Goal: Task Accomplishment & Management: Understand process/instructions

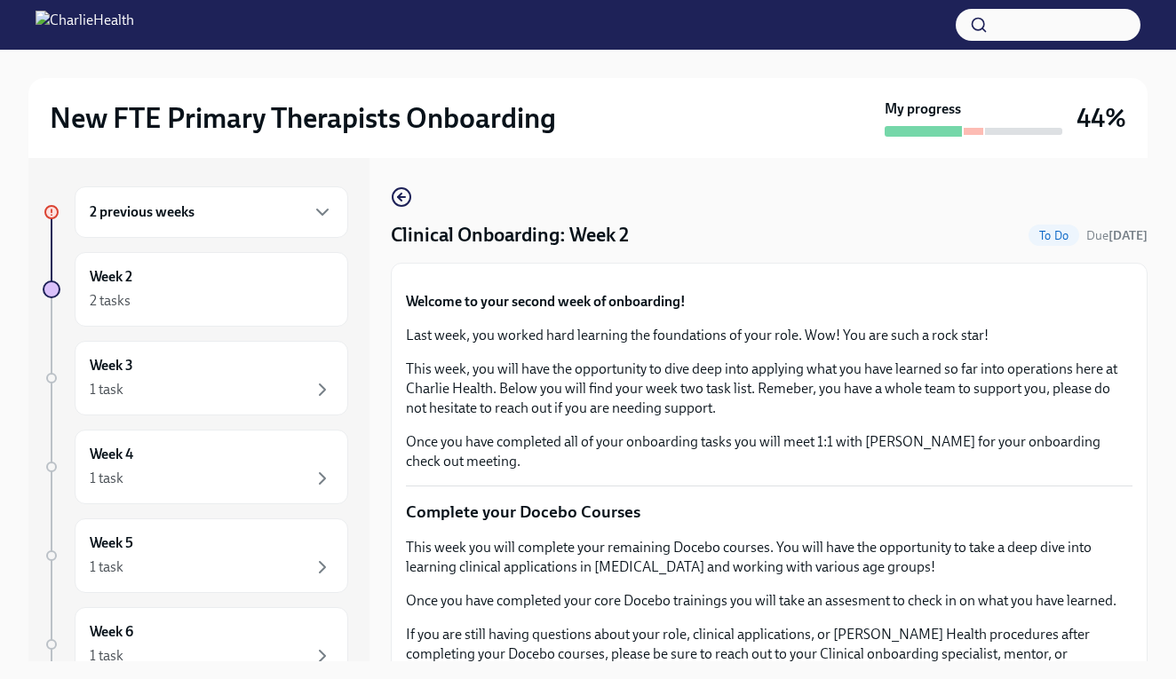
click at [1170, 362] on div "New FTE Primary Therapists Onboarding My progress 44% 2 previous weeks Week 2 2…" at bounding box center [588, 380] width 1176 height 661
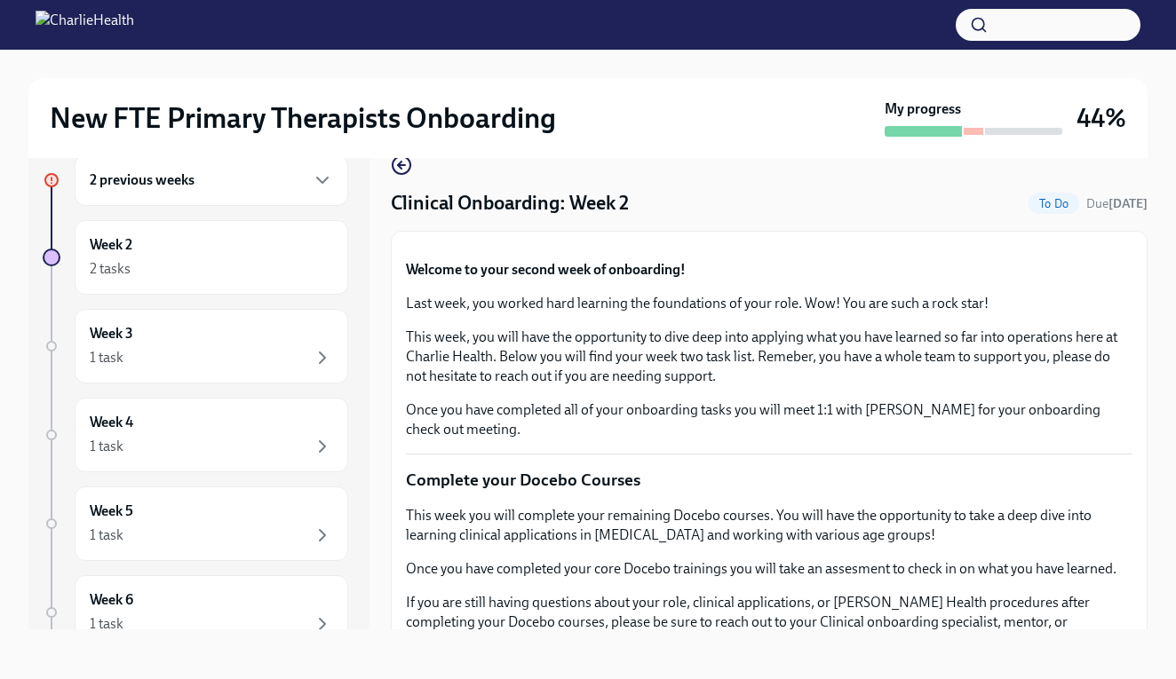
scroll to position [42, 0]
click at [275, 235] on div "Week 2 2 tasks" at bounding box center [211, 257] width 243 height 44
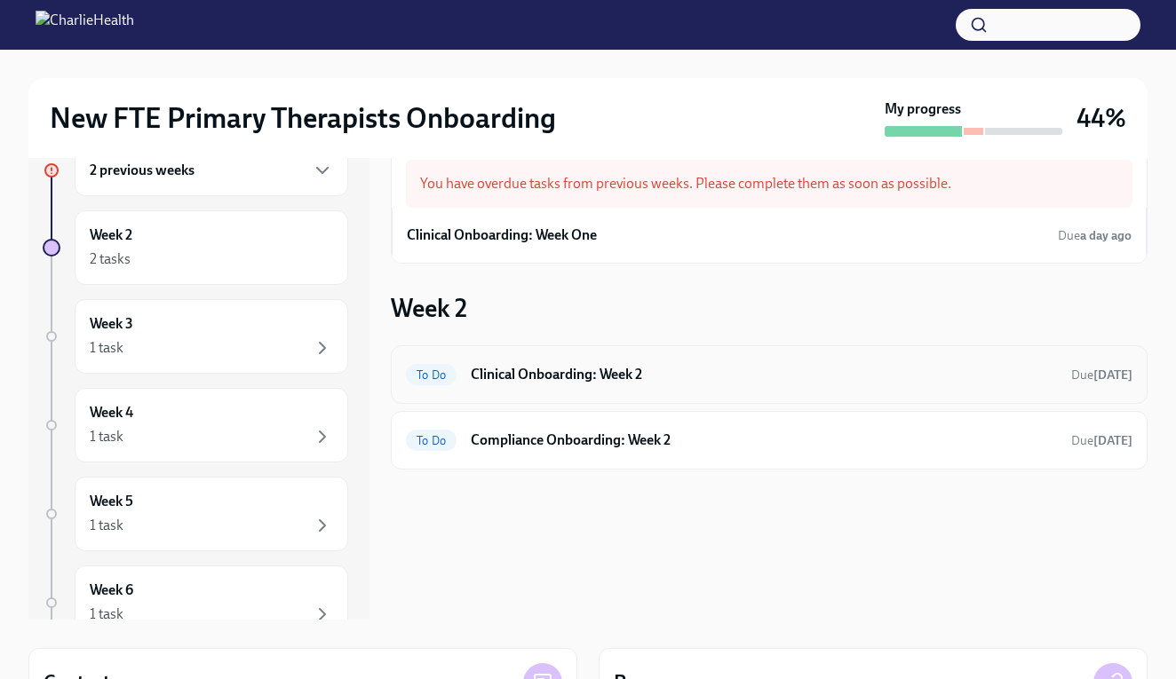
click at [669, 385] on div "To Do Clinical Onboarding: Week 2 Due [DATE]" at bounding box center [769, 374] width 726 height 28
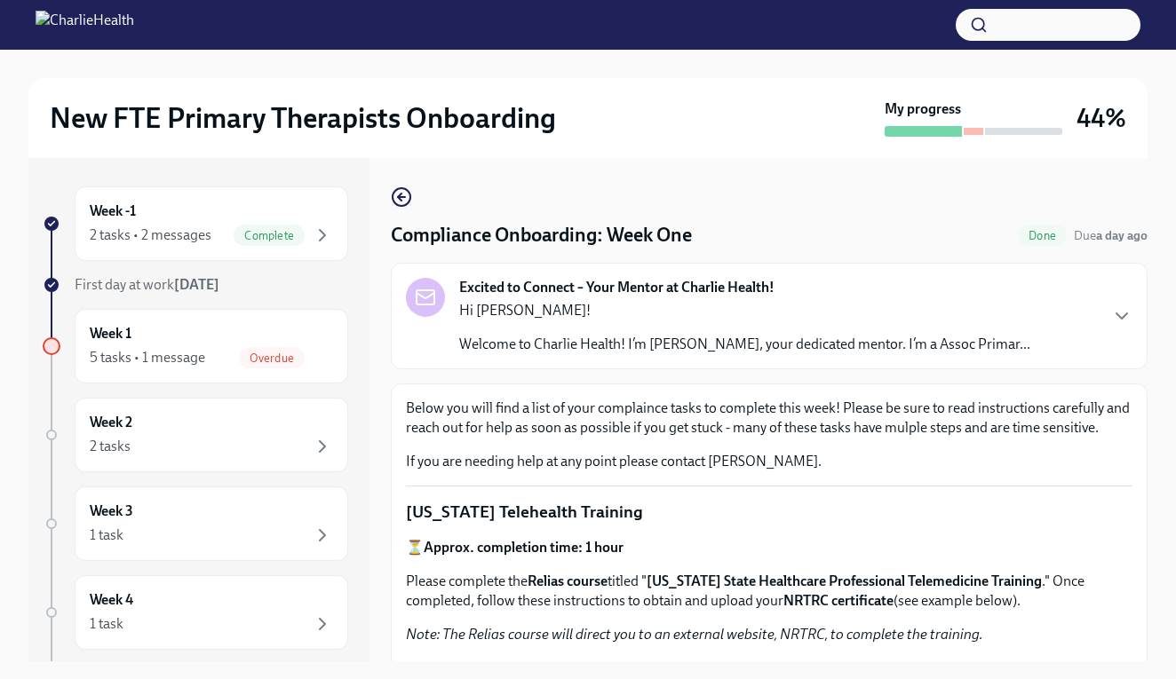
click at [883, 400] on p "Below you will find a list of your complaince tasks to complete this week! Plea…" at bounding box center [769, 418] width 726 height 39
click at [396, 193] on icon "button" at bounding box center [401, 196] width 21 height 21
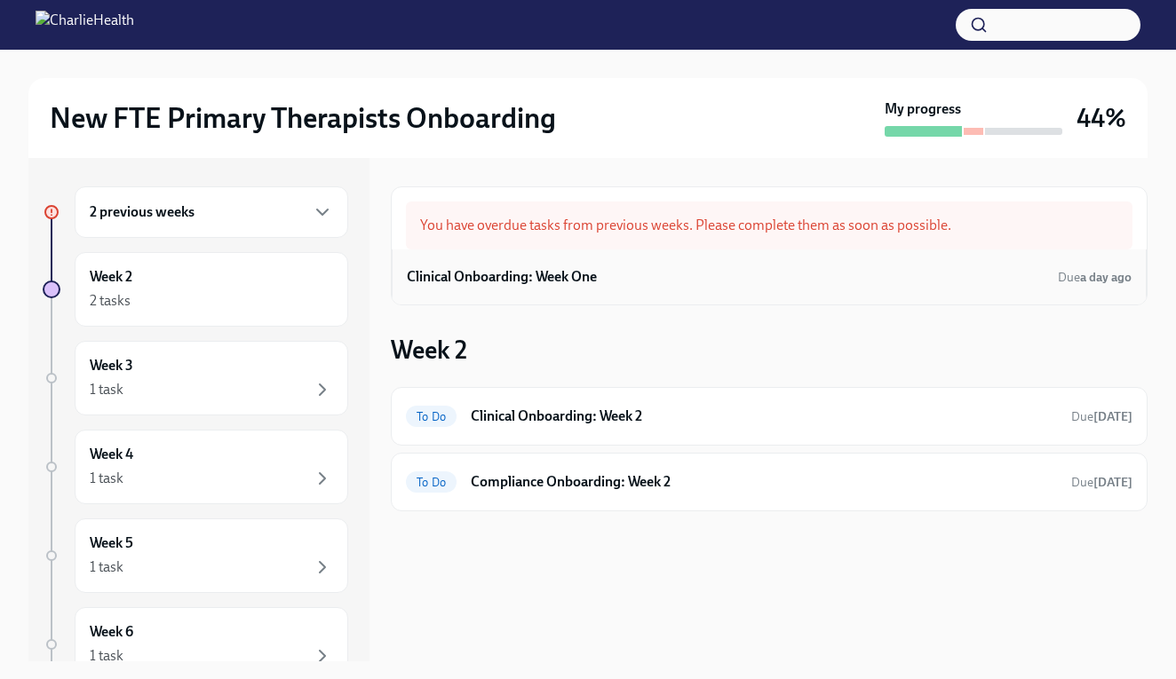
click at [661, 266] on div "Clinical Onboarding: Week One Due a day ago" at bounding box center [769, 277] width 724 height 27
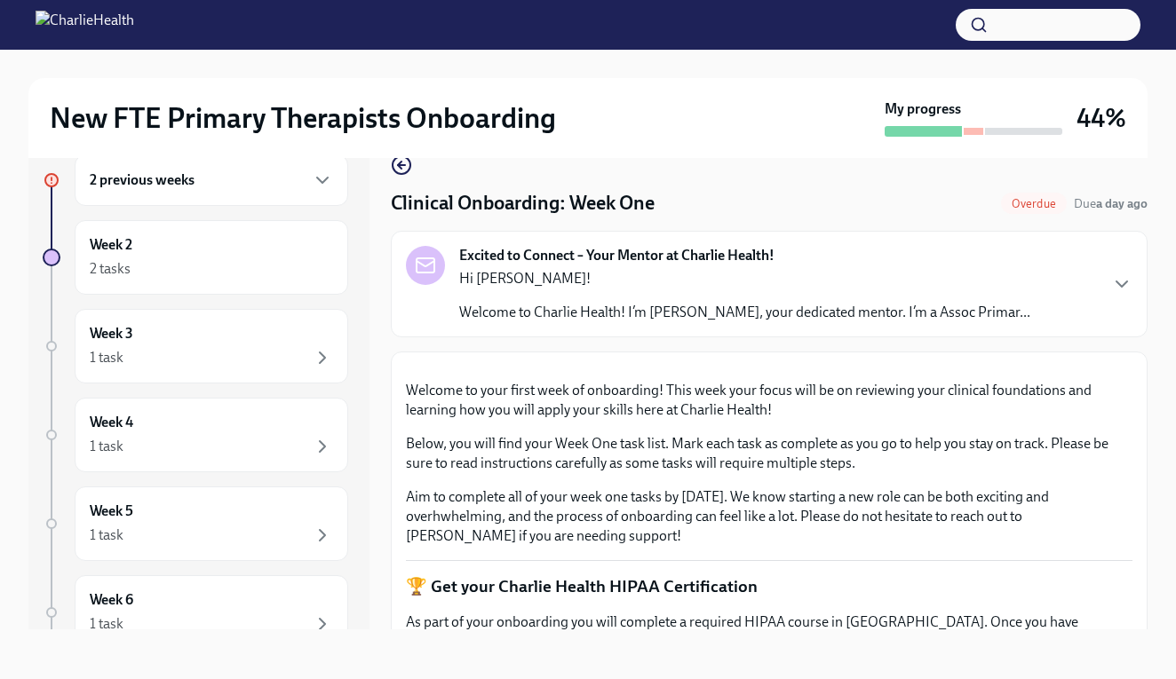
scroll to position [32, 0]
click at [1106, 299] on div "Excited to Connect – Your Mentor at Charlie Health! Hi [PERSON_NAME]! Welcome t…" at bounding box center [769, 284] width 726 height 76
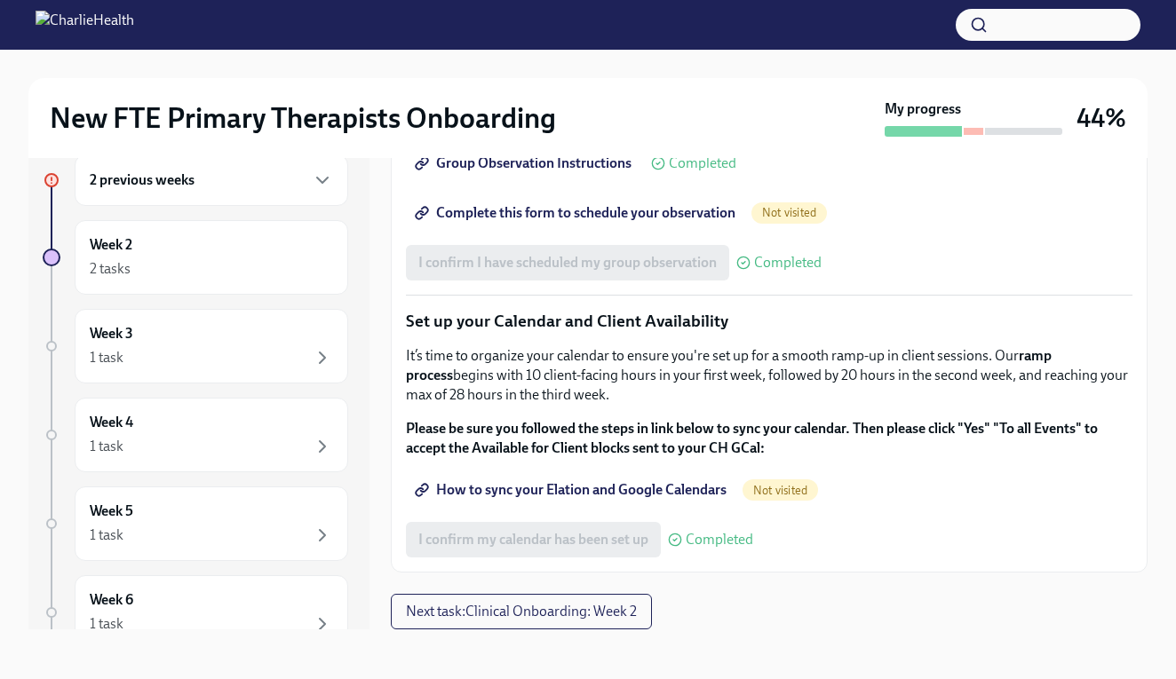
scroll to position [2871, 0]
click at [239, 249] on div "Week 2 2 tasks" at bounding box center [211, 257] width 243 height 44
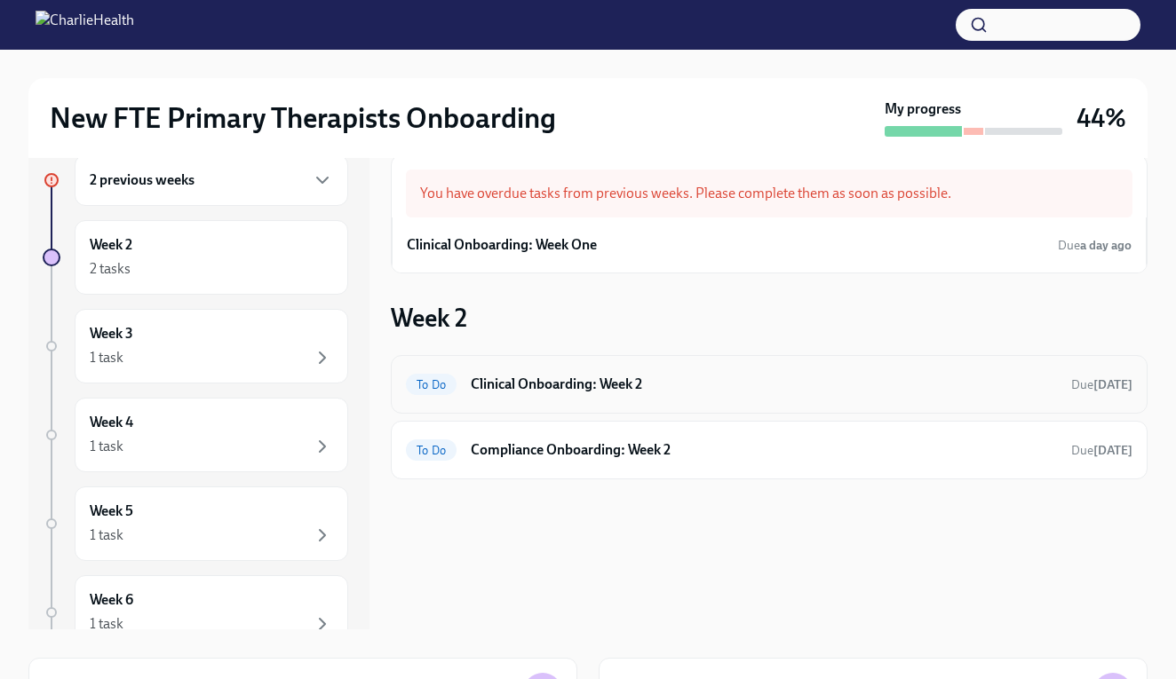
click at [719, 391] on h6 "Clinical Onboarding: Week 2" at bounding box center [764, 385] width 586 height 20
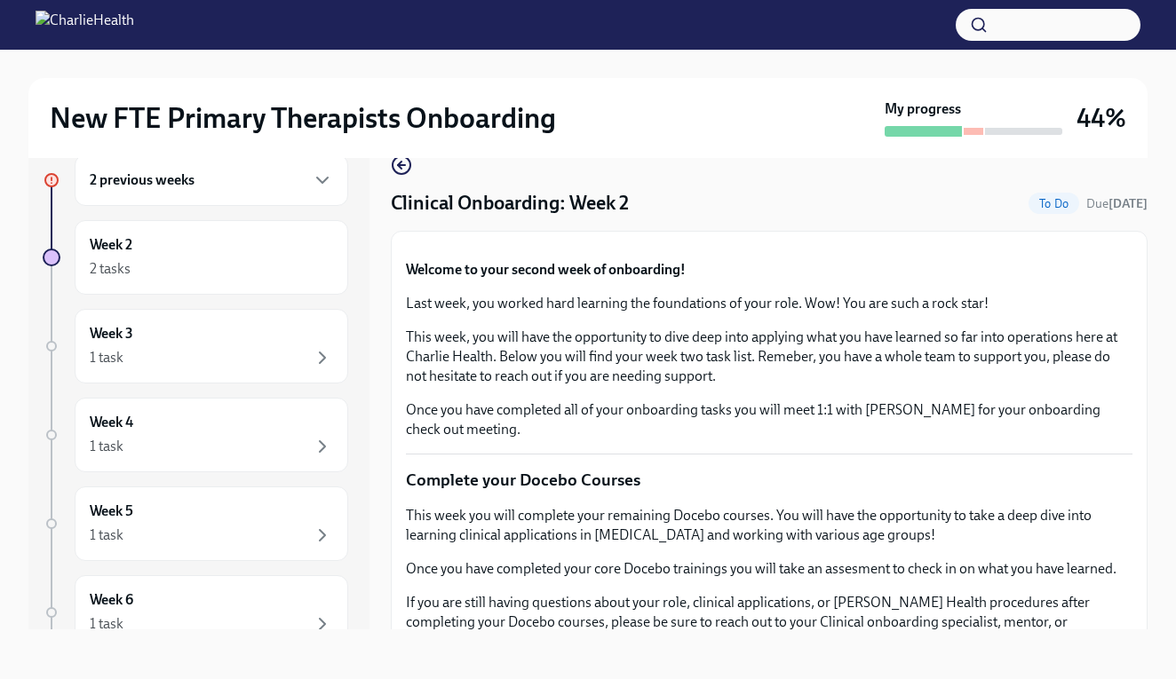
scroll to position [32, 0]
click at [1131, 650] on div "2 previous weeks Week 2 2 tasks Week 3 1 task Week 4 1 task Week 5 1 task Week …" at bounding box center [587, 392] width 1119 height 532
click at [268, 238] on div "Week 2 2 tasks" at bounding box center [211, 257] width 243 height 44
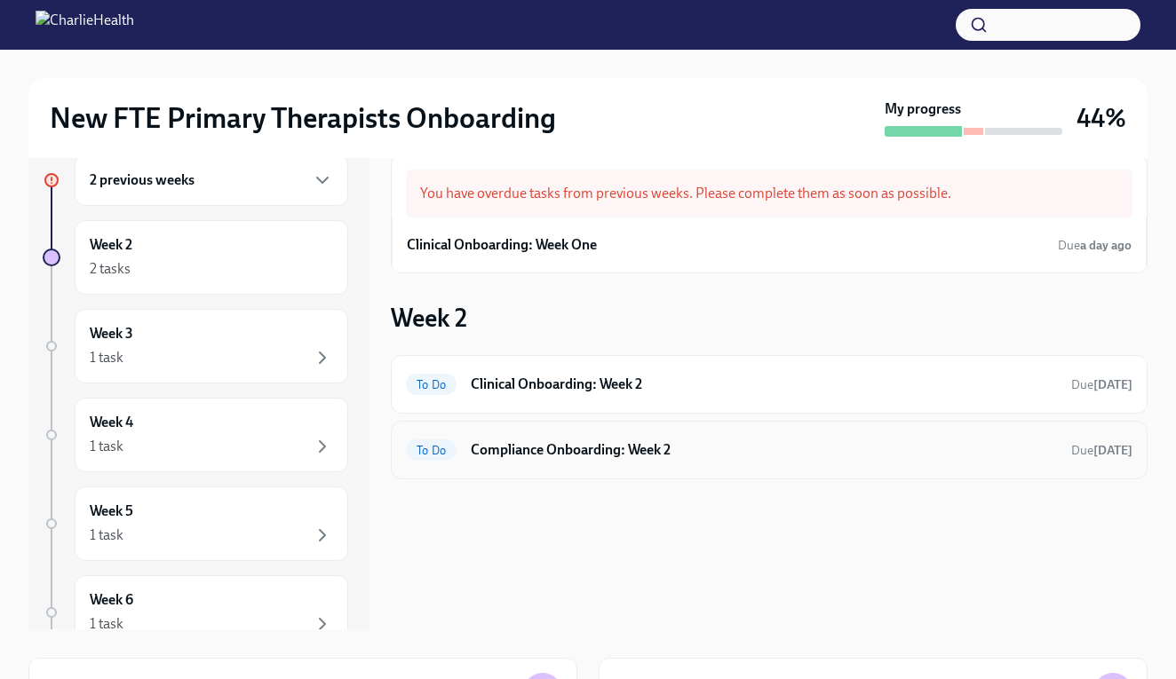
click at [598, 461] on div "To Do Compliance Onboarding: Week 2 Due [DATE]" at bounding box center [769, 450] width 726 height 28
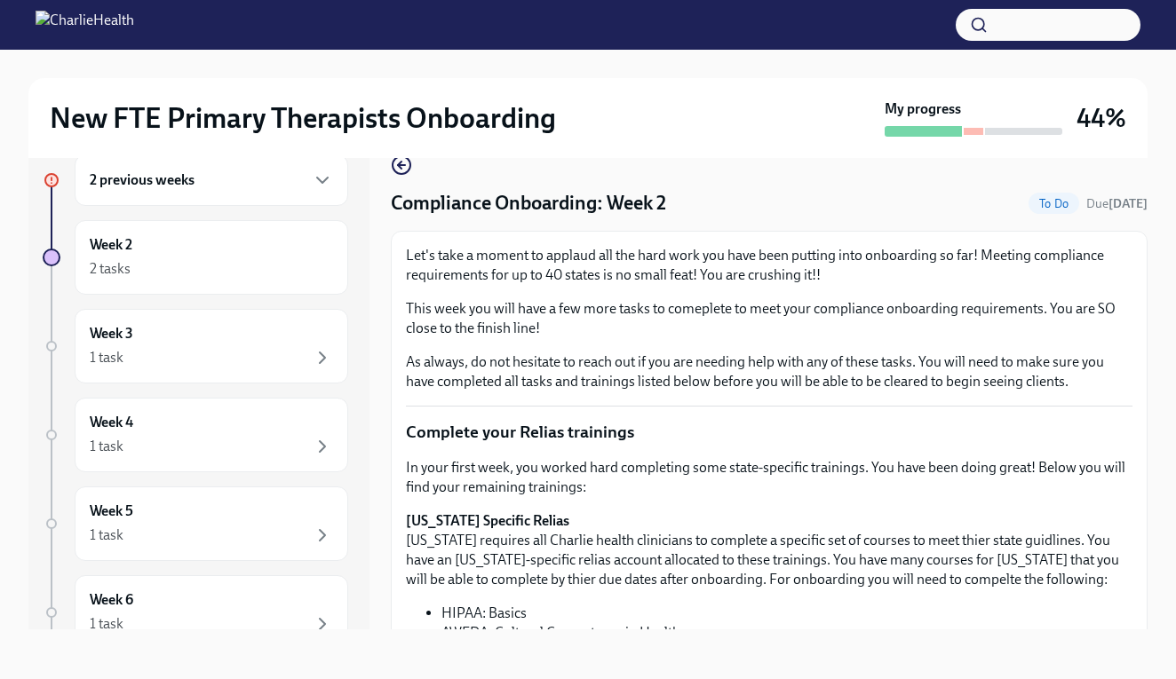
scroll to position [32, 0]
click at [1159, 418] on div "New FTE Primary Therapists Onboarding My progress 44% 2 previous weeks Week 2 2…" at bounding box center [588, 348] width 1176 height 661
click at [1155, 199] on div "New FTE Primary Therapists Onboarding My progress 44% 2 previous weeks Week 2 2…" at bounding box center [588, 348] width 1176 height 661
click at [1158, 162] on div "New FTE Primary Therapists Onboarding My progress 44% 2 previous weeks Week 2 2…" at bounding box center [588, 348] width 1176 height 661
click at [401, 162] on icon "button" at bounding box center [400, 165] width 4 height 7
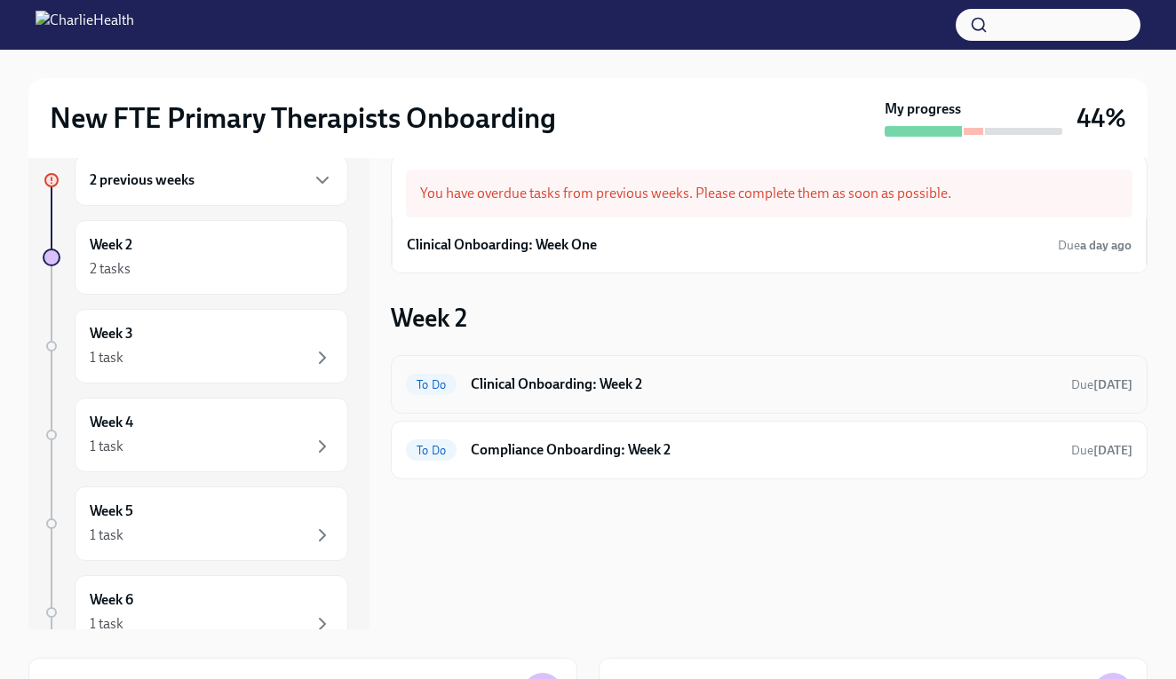
click at [589, 400] on div "To Do Clinical Onboarding: Week 2 Due [DATE]" at bounding box center [769, 384] width 756 height 59
click at [583, 375] on h6 "Clinical Onboarding: Week 2" at bounding box center [764, 385] width 586 height 20
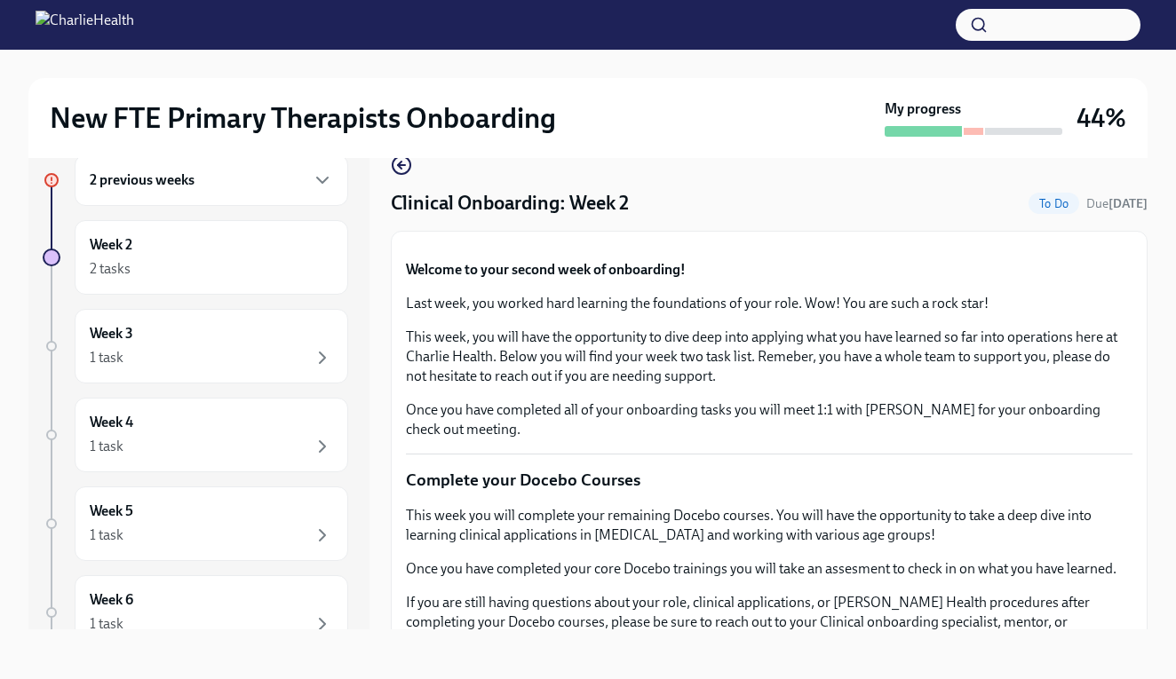
scroll to position [32, 0]
click at [1163, 284] on div "New FTE Primary Therapists Onboarding My progress 44% 2 previous weeks Week 2 2…" at bounding box center [588, 348] width 1176 height 661
click at [1160, 615] on div "New FTE Primary Therapists Onboarding My progress 44% 2 previous weeks Week 2 2…" at bounding box center [588, 348] width 1176 height 661
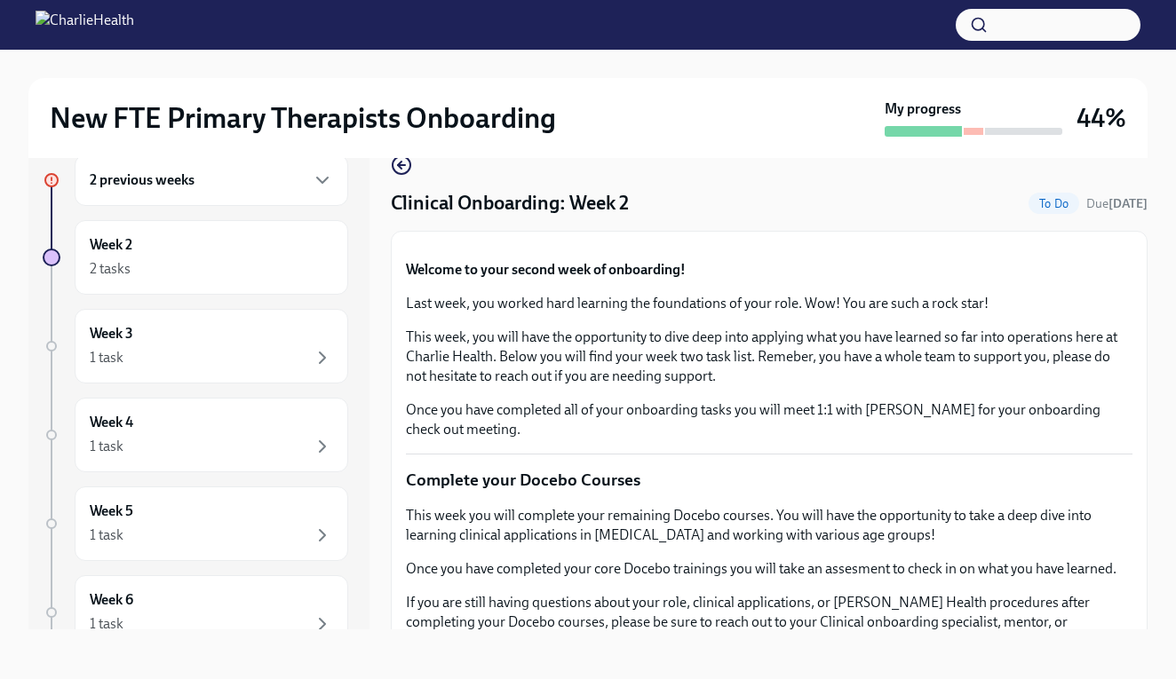
click at [1160, 615] on div "New FTE Primary Therapists Onboarding My progress 44% 2 previous weeks Week 2 2…" at bounding box center [588, 348] width 1176 height 661
click at [266, 193] on div "2 previous weeks" at bounding box center [211, 179] width 273 height 51
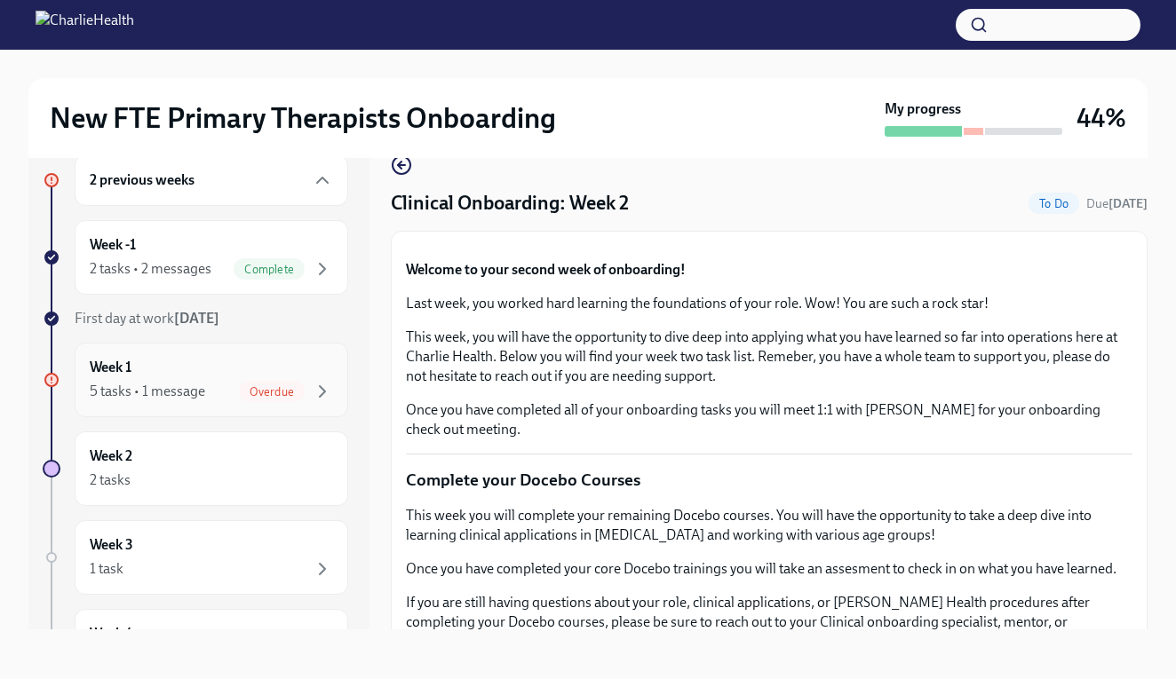
click at [236, 391] on div "5 tasks • 1 message Overdue" at bounding box center [211, 391] width 243 height 21
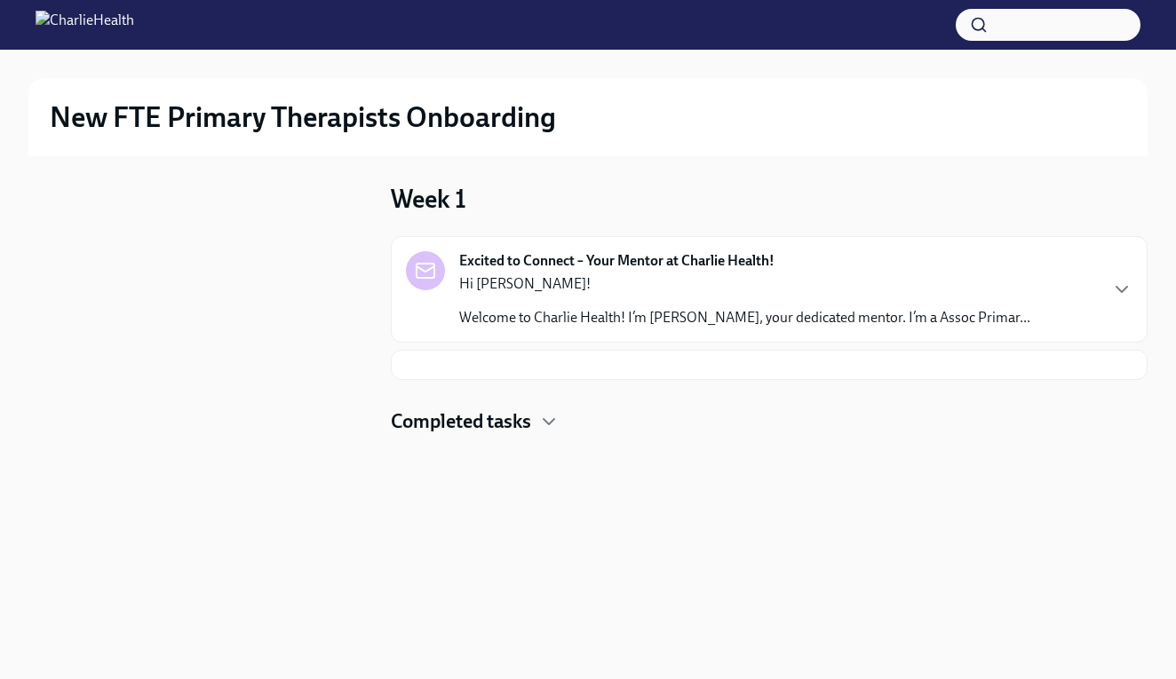
scroll to position [2, 0]
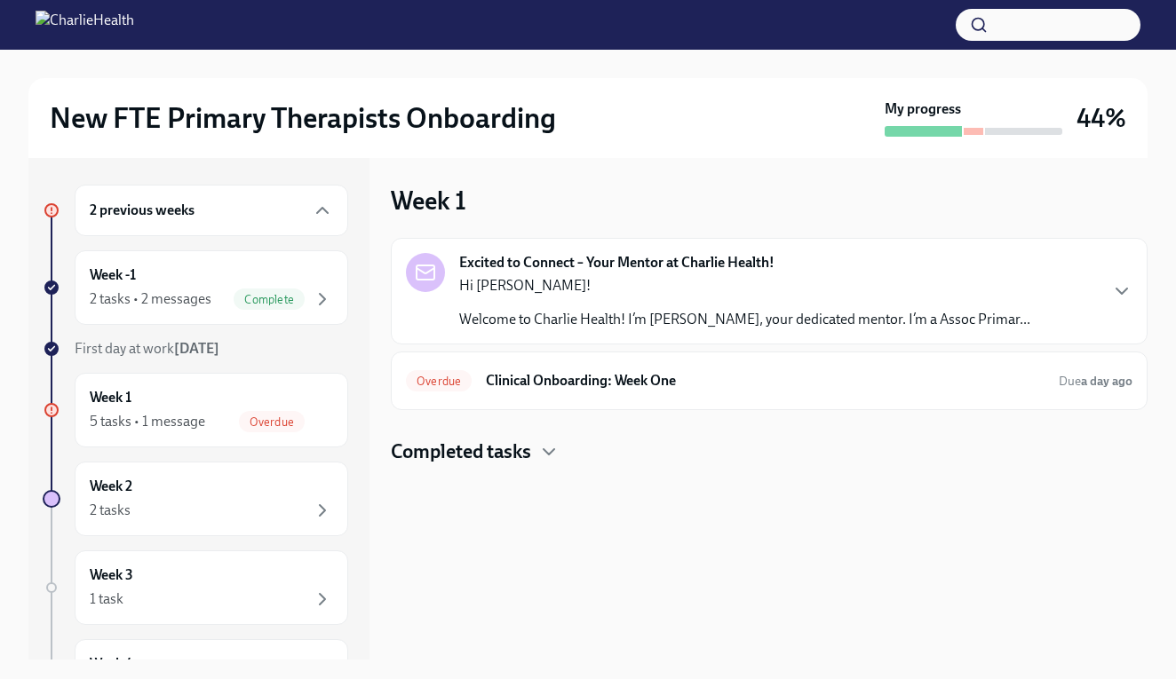
click at [508, 447] on h4 "Completed tasks" at bounding box center [461, 452] width 140 height 27
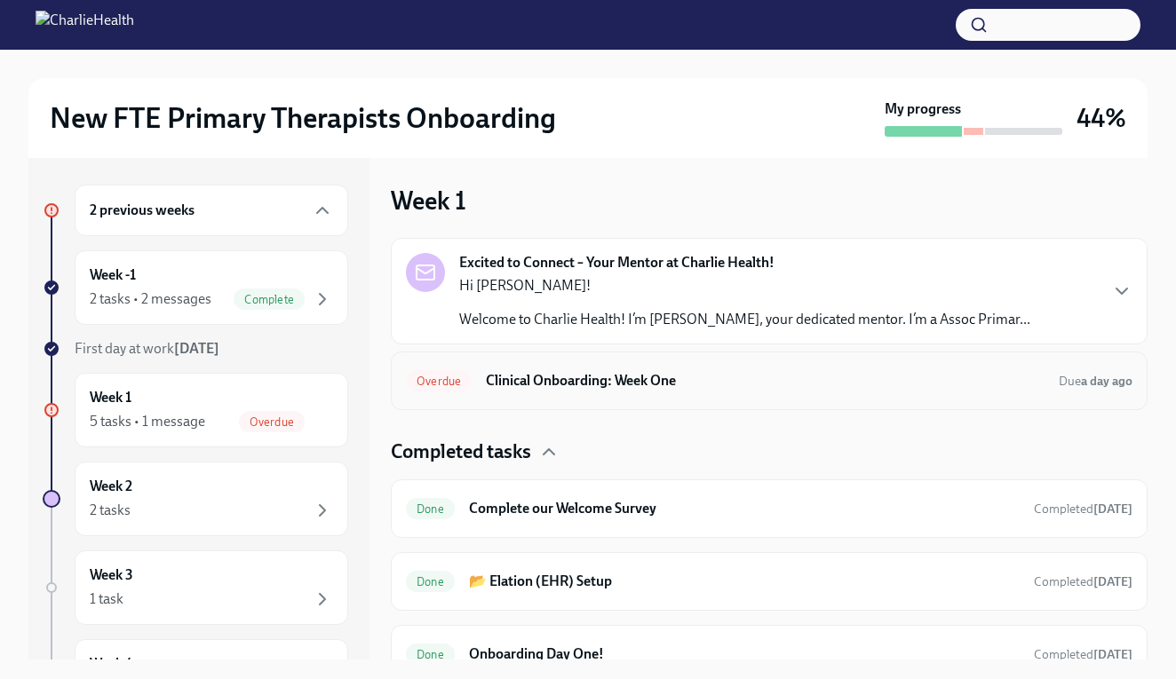
click at [883, 396] on div "Overdue Clinical Onboarding: Week One Due a day ago" at bounding box center [769, 381] width 756 height 59
click at [519, 373] on h6 "Clinical Onboarding: Week One" at bounding box center [765, 381] width 558 height 20
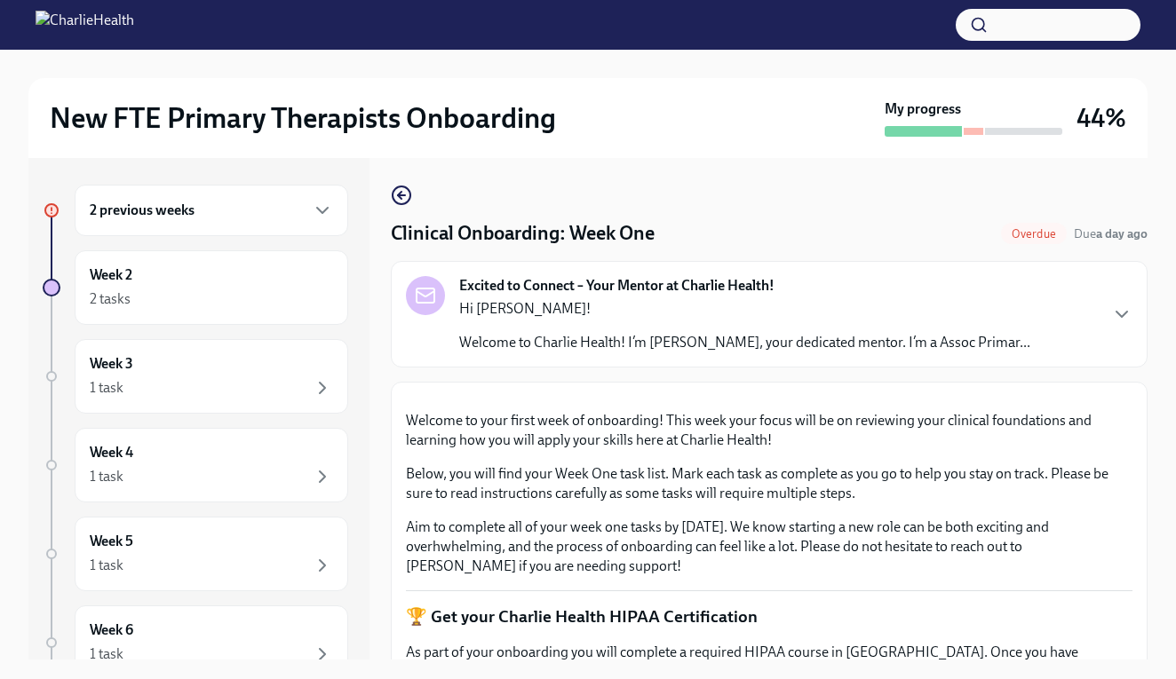
drag, startPoint x: 519, startPoint y: 373, endPoint x: 746, endPoint y: 373, distance: 226.4
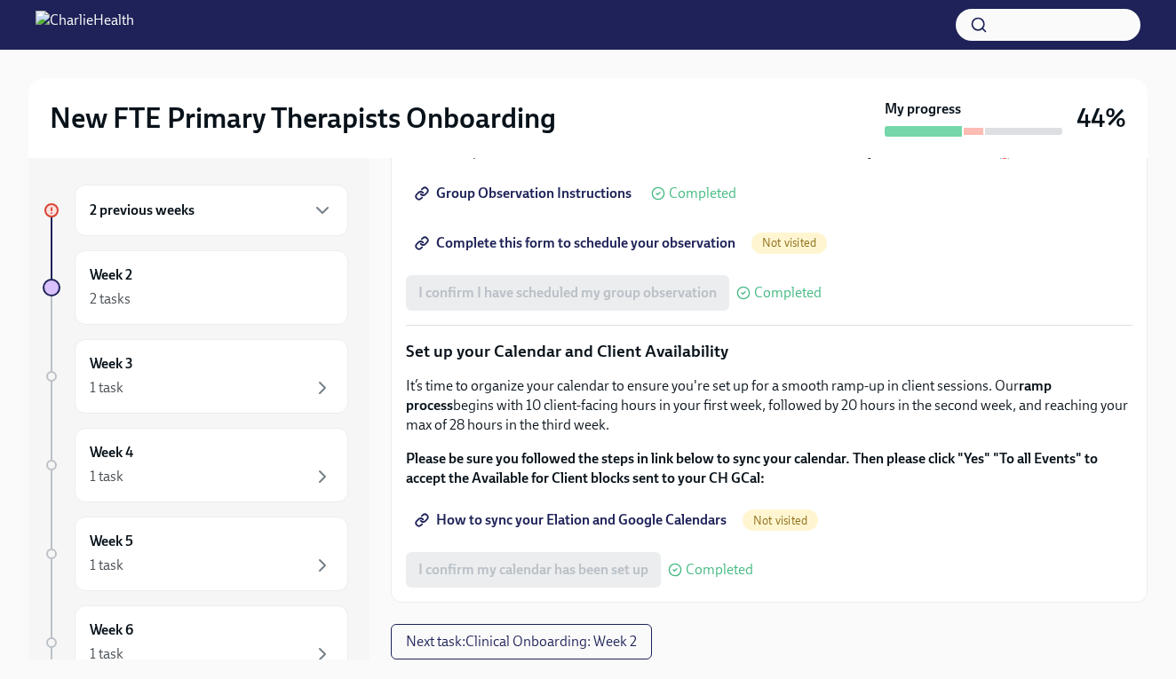
scroll to position [2599, 0]
click at [471, 637] on span "Next task : Clinical Onboarding: Week 2" at bounding box center [521, 642] width 231 height 18
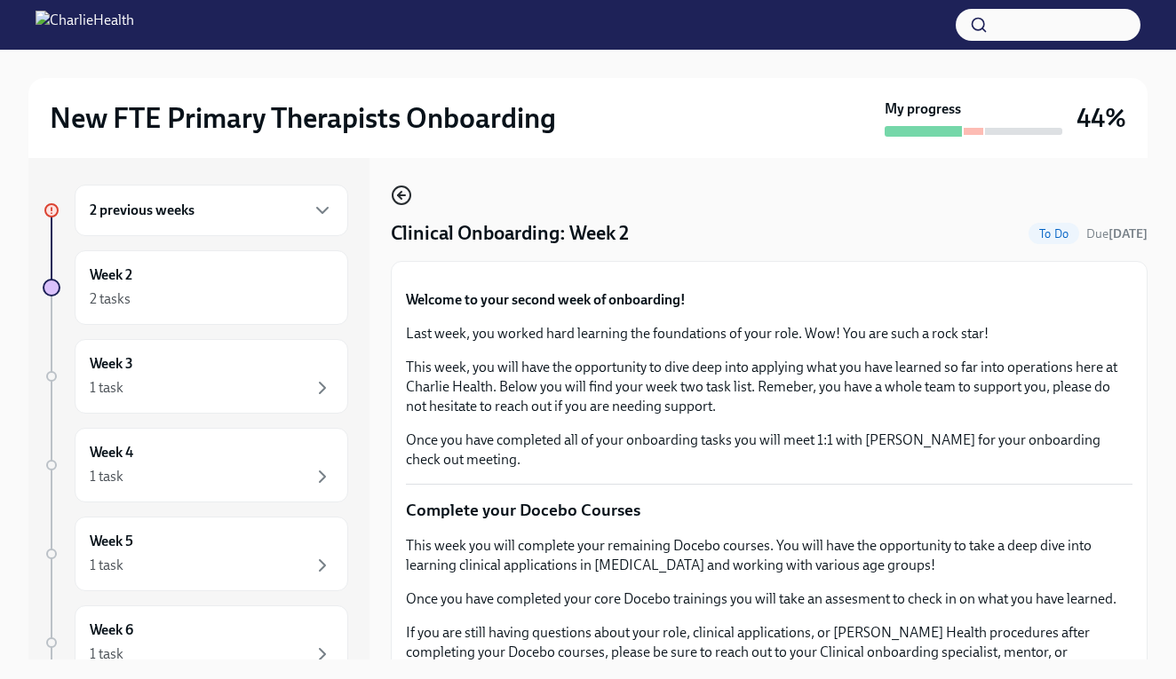
click at [406, 194] on icon "button" at bounding box center [401, 195] width 21 height 21
